Goal: Find specific page/section: Find specific page/section

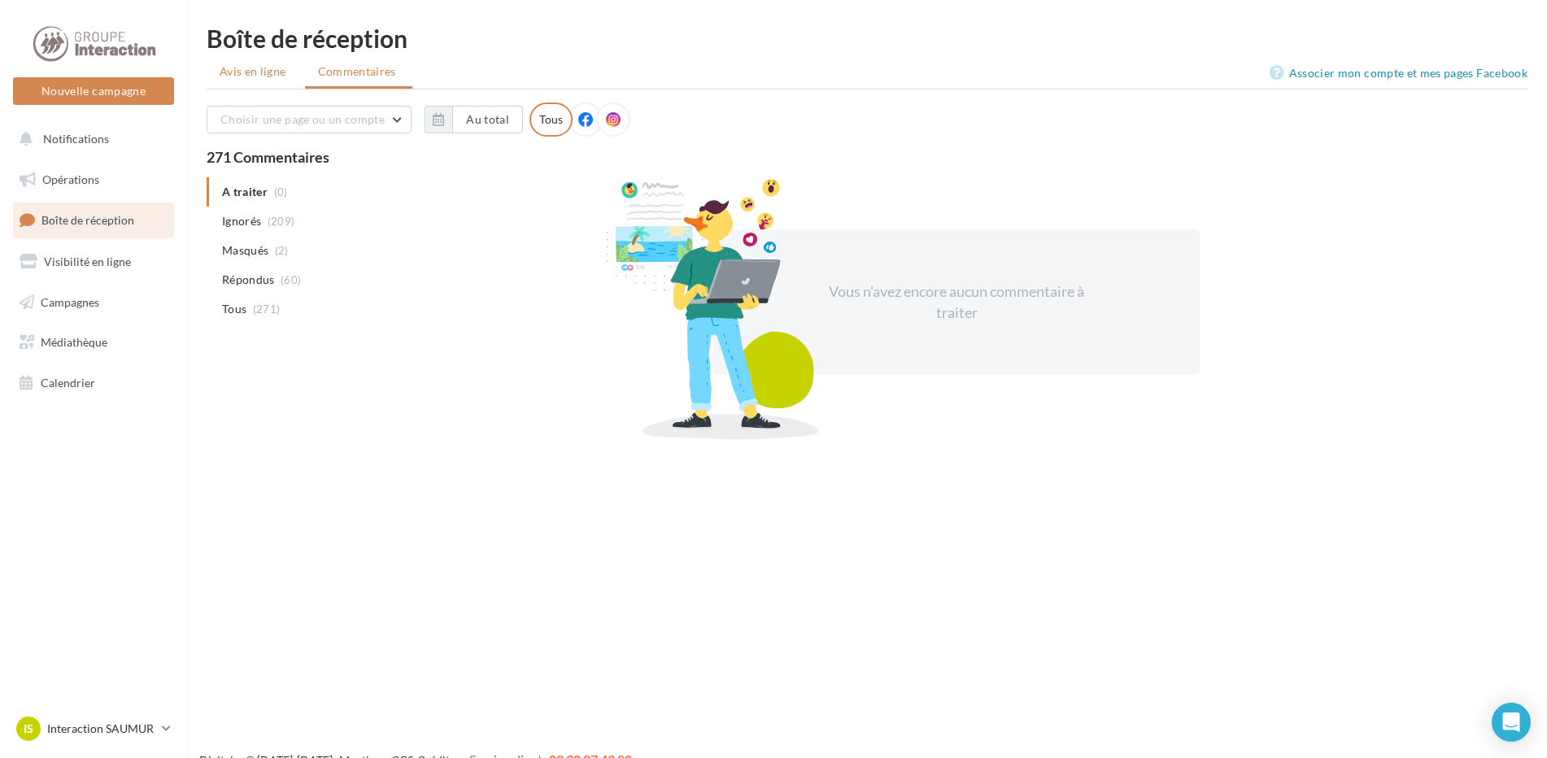
click at [251, 71] on span "Avis en ligne" at bounding box center [253, 71] width 67 height 16
